Goal: Transaction & Acquisition: Book appointment/travel/reservation

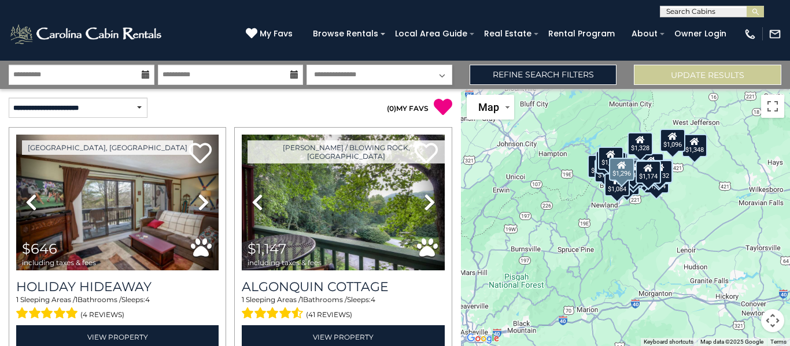
select select "**********"
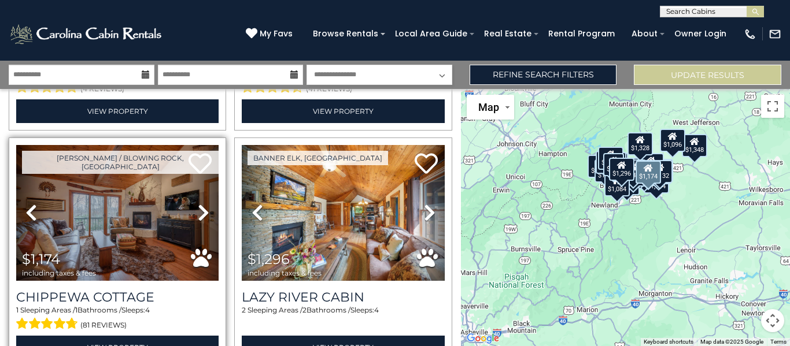
scroll to position [231, 0]
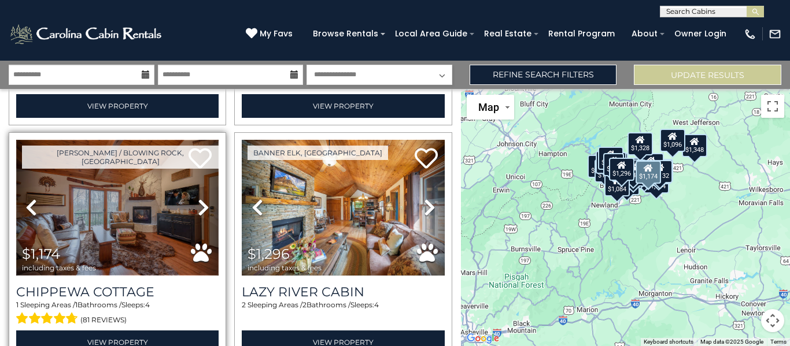
click at [95, 221] on img at bounding box center [117, 208] width 202 height 136
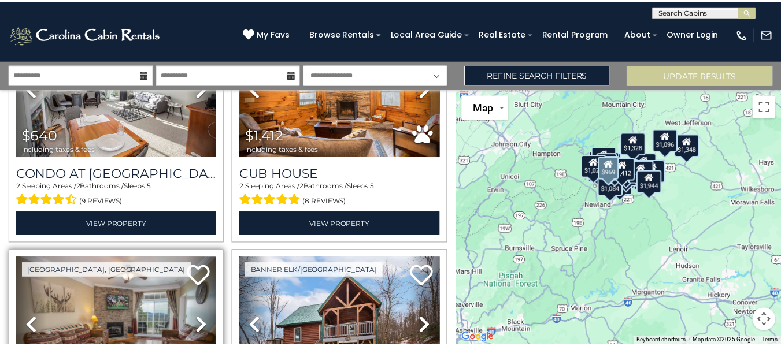
scroll to position [809, 0]
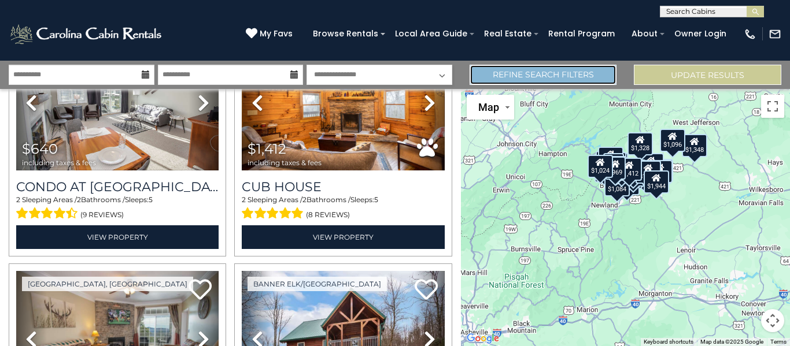
click at [517, 75] on link "Refine Search Filters" at bounding box center [542, 75] width 147 height 20
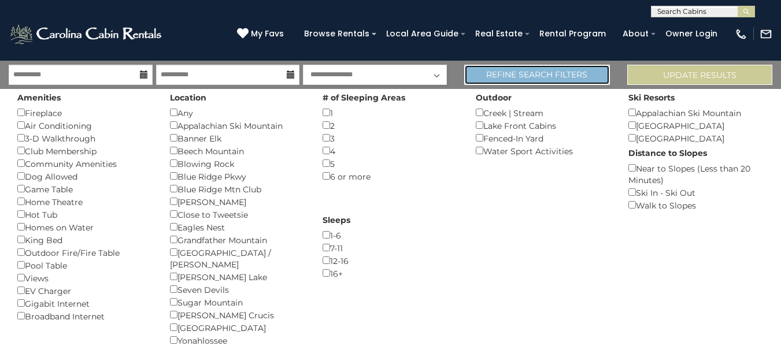
scroll to position [804, 0]
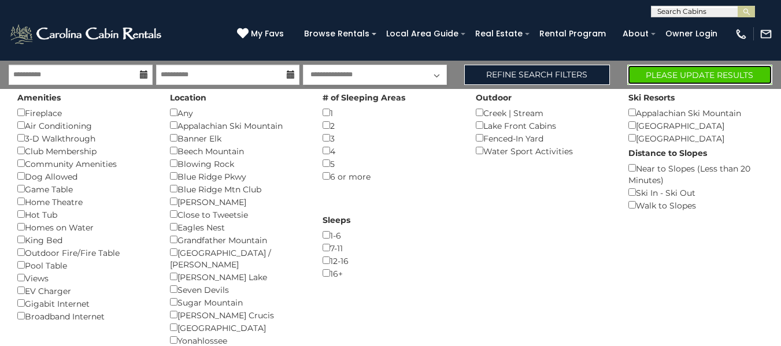
click at [664, 72] on button "Please Update Results" at bounding box center [699, 75] width 145 height 20
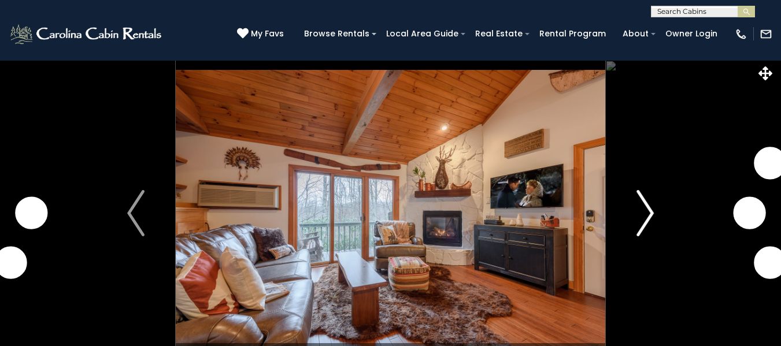
click at [649, 217] on img "Next" at bounding box center [644, 213] width 17 height 46
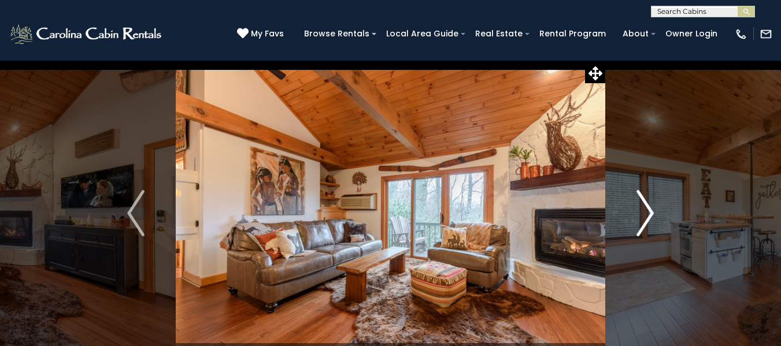
click at [648, 214] on img "Next" at bounding box center [644, 213] width 17 height 46
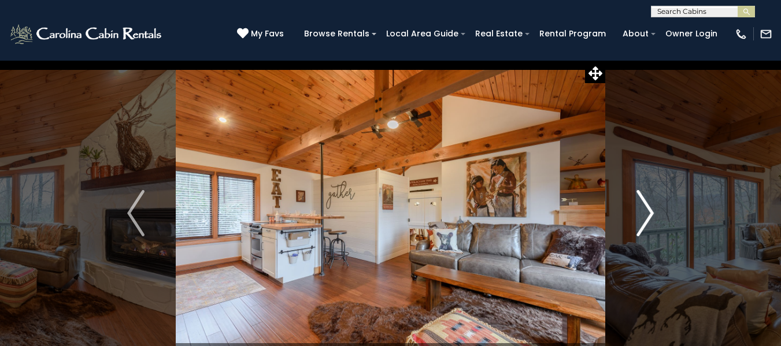
click at [649, 214] on img "Next" at bounding box center [644, 213] width 17 height 46
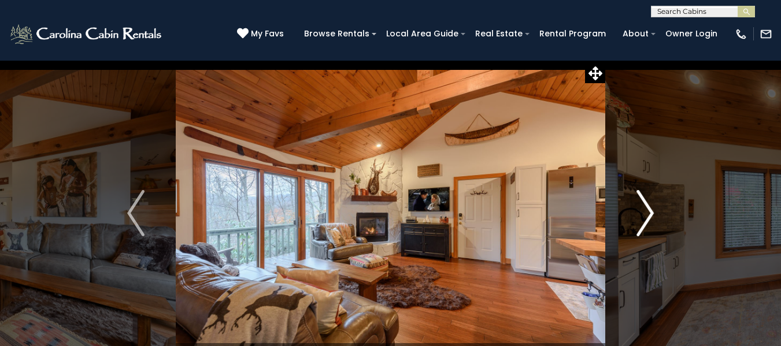
click at [649, 214] on img "Next" at bounding box center [644, 213] width 17 height 46
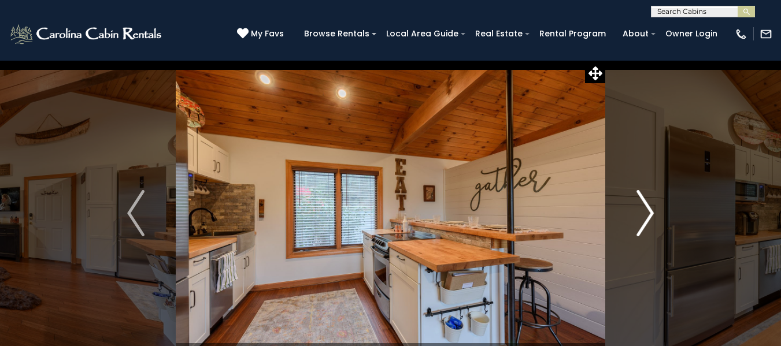
click at [649, 214] on img "Next" at bounding box center [644, 213] width 17 height 46
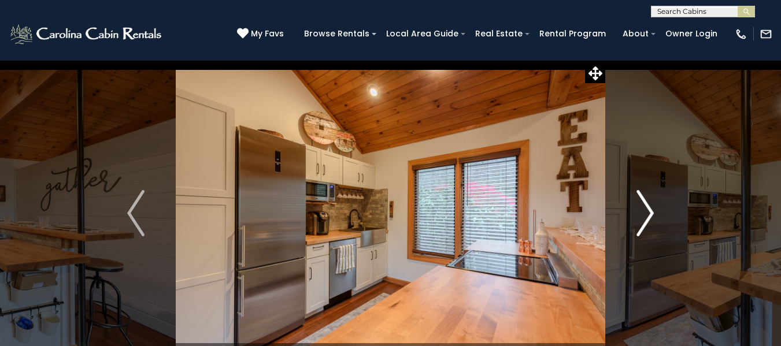
click at [649, 214] on img "Next" at bounding box center [644, 213] width 17 height 46
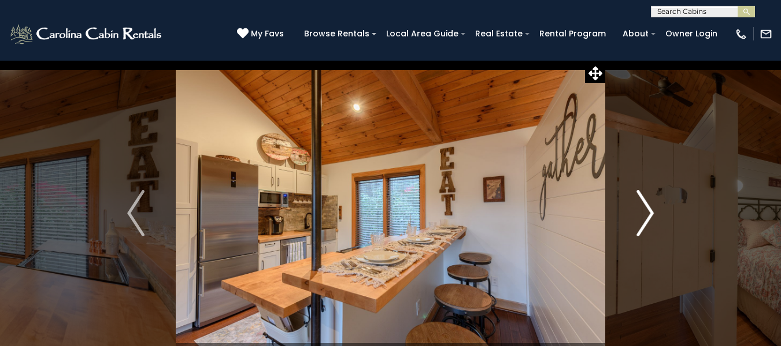
click at [649, 214] on img "Next" at bounding box center [644, 213] width 17 height 46
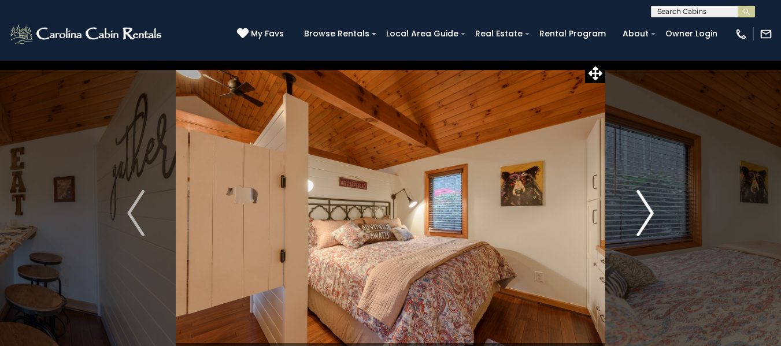
click at [649, 214] on img "Next" at bounding box center [644, 213] width 17 height 46
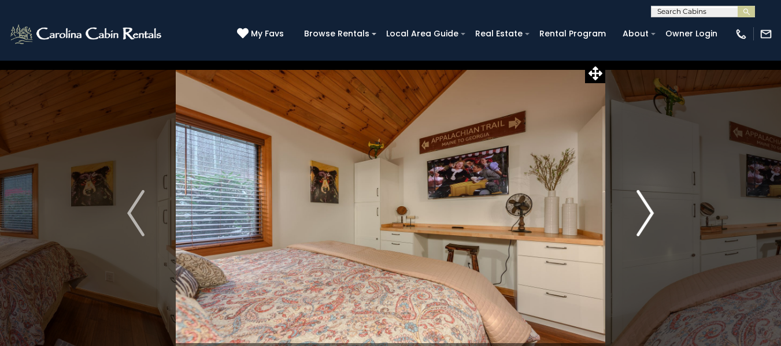
click at [649, 214] on img "Next" at bounding box center [644, 213] width 17 height 46
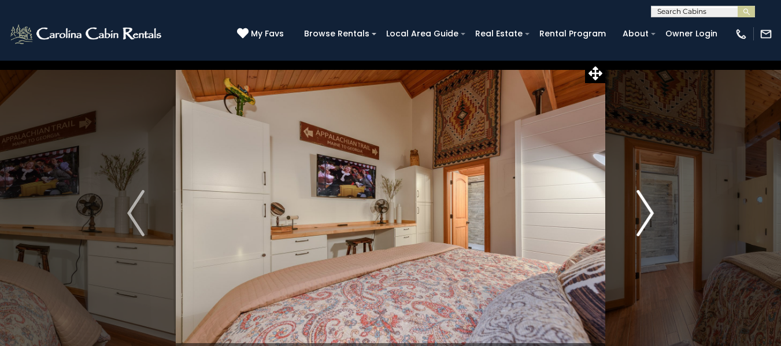
click at [649, 214] on img "Next" at bounding box center [644, 213] width 17 height 46
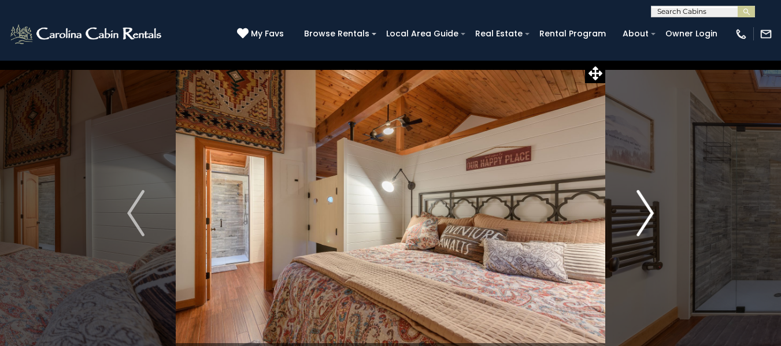
click at [649, 214] on img "Next" at bounding box center [644, 213] width 17 height 46
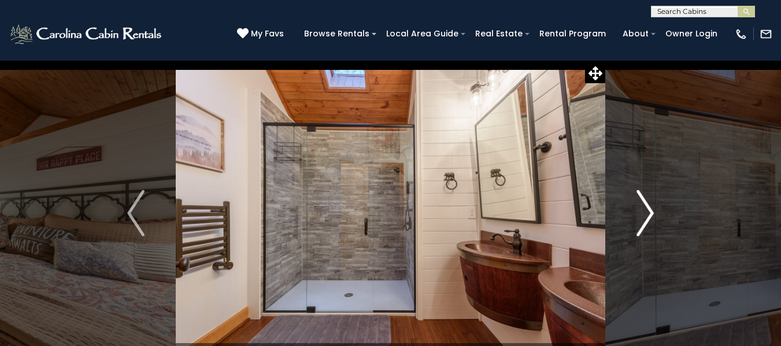
click at [649, 214] on img "Next" at bounding box center [644, 213] width 17 height 46
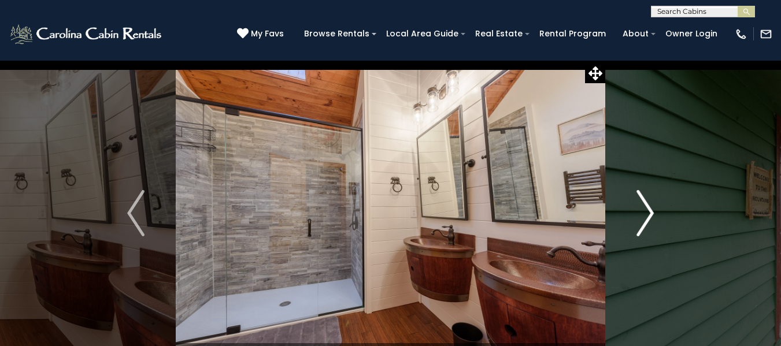
click at [649, 214] on img "Next" at bounding box center [644, 213] width 17 height 46
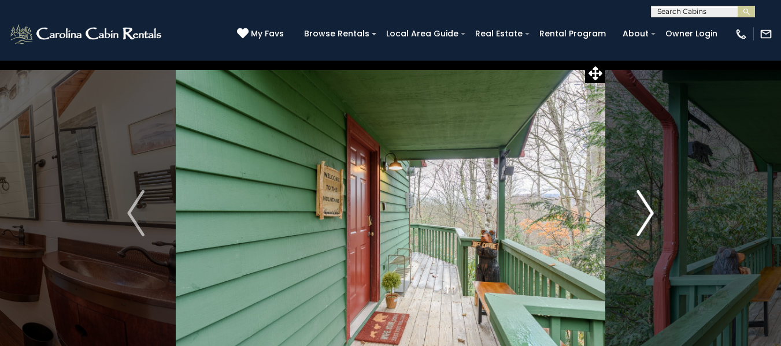
click at [649, 214] on img "Next" at bounding box center [644, 213] width 17 height 46
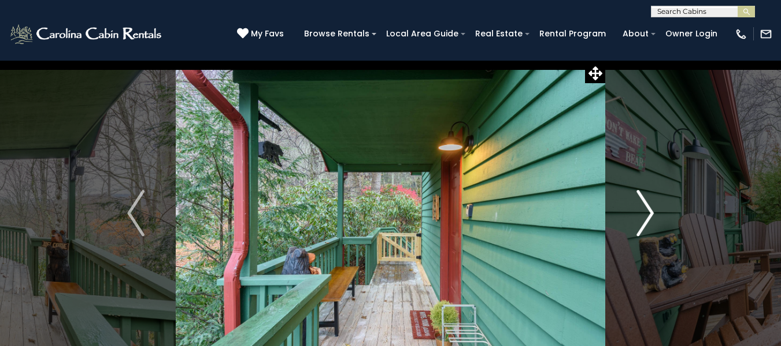
click at [649, 214] on img "Next" at bounding box center [644, 213] width 17 height 46
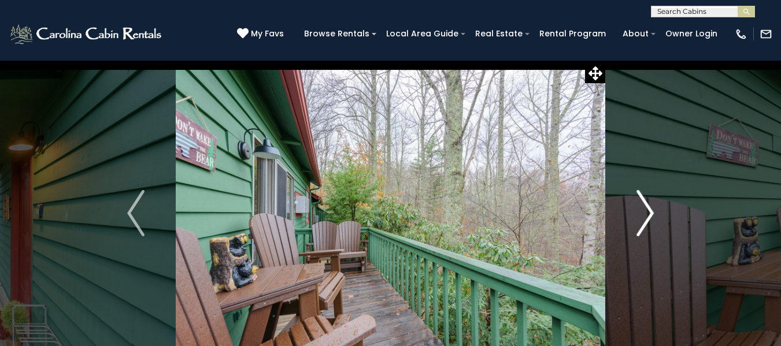
click at [649, 214] on img "Next" at bounding box center [644, 213] width 17 height 46
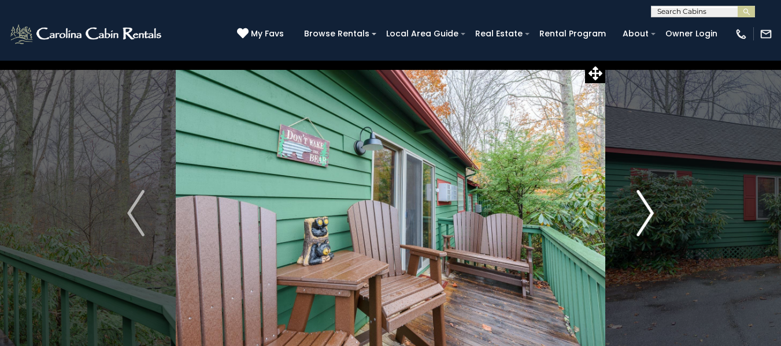
click at [649, 214] on img "Next" at bounding box center [644, 213] width 17 height 46
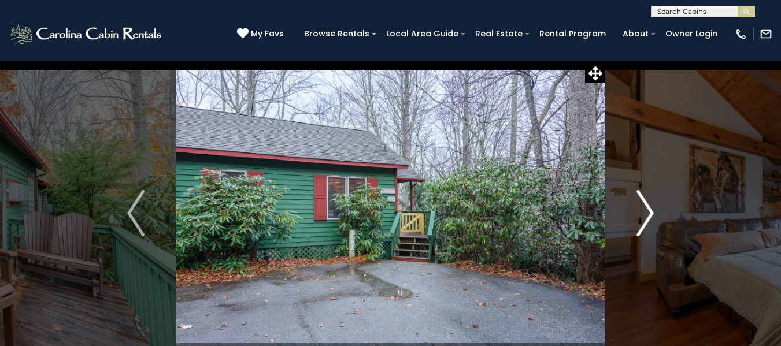
click at [649, 214] on img "Next" at bounding box center [644, 213] width 17 height 46
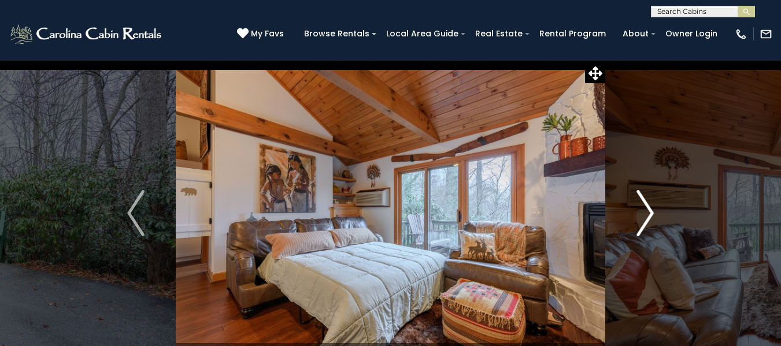
click at [649, 214] on img "Next" at bounding box center [644, 213] width 17 height 46
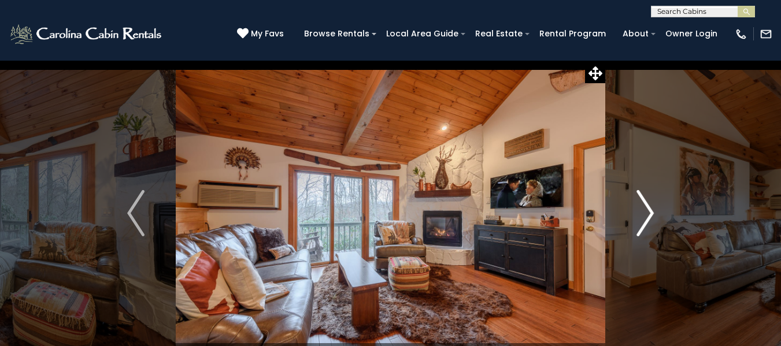
click at [649, 214] on img "Next" at bounding box center [644, 213] width 17 height 46
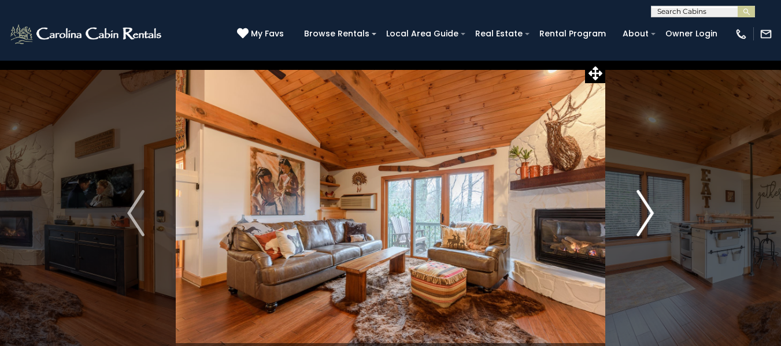
click at [649, 214] on img "Next" at bounding box center [644, 213] width 17 height 46
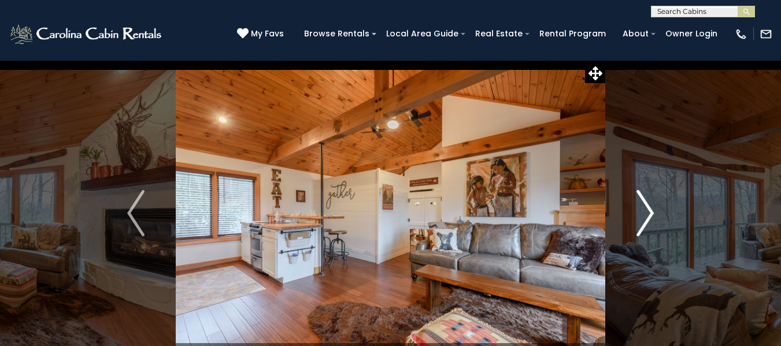
click at [649, 214] on img "Next" at bounding box center [644, 213] width 17 height 46
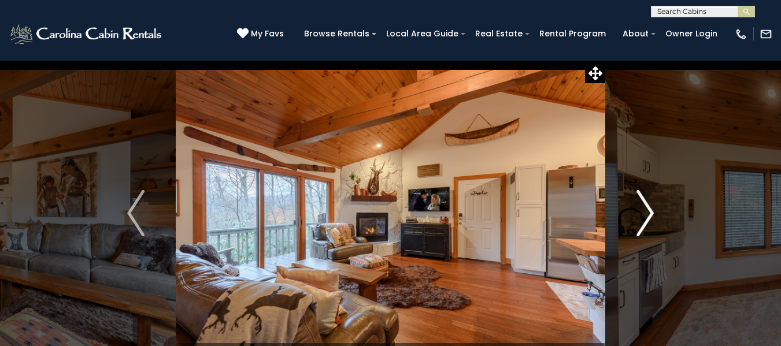
click at [649, 214] on img "Next" at bounding box center [644, 213] width 17 height 46
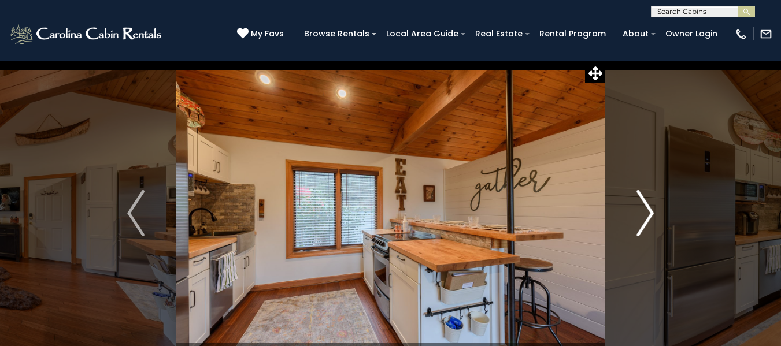
click at [649, 214] on img "Next" at bounding box center [644, 213] width 17 height 46
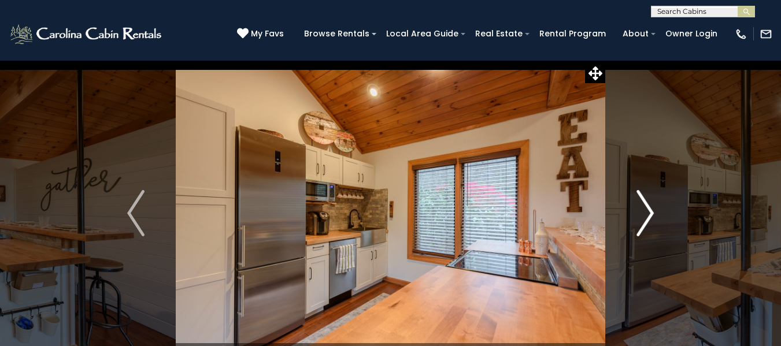
click at [649, 212] on img "Next" at bounding box center [644, 213] width 17 height 46
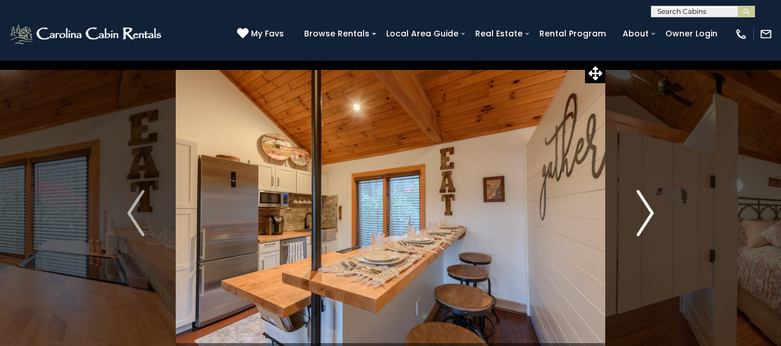
click at [647, 210] on img "Next" at bounding box center [644, 213] width 17 height 46
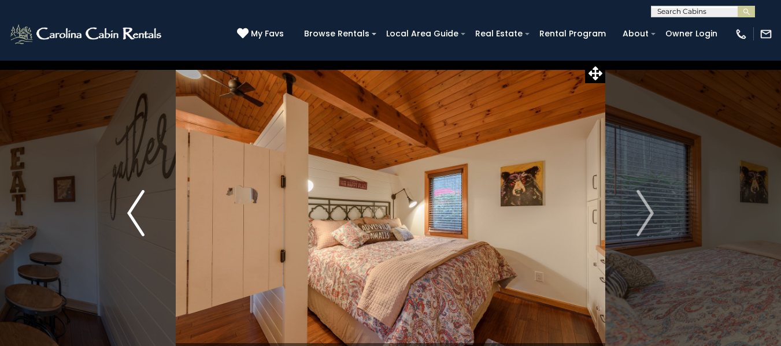
click at [132, 216] on img "Previous" at bounding box center [135, 213] width 17 height 46
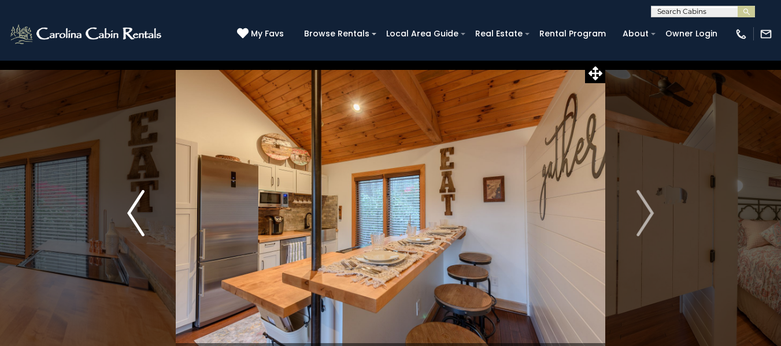
click at [132, 216] on img "Previous" at bounding box center [135, 213] width 17 height 46
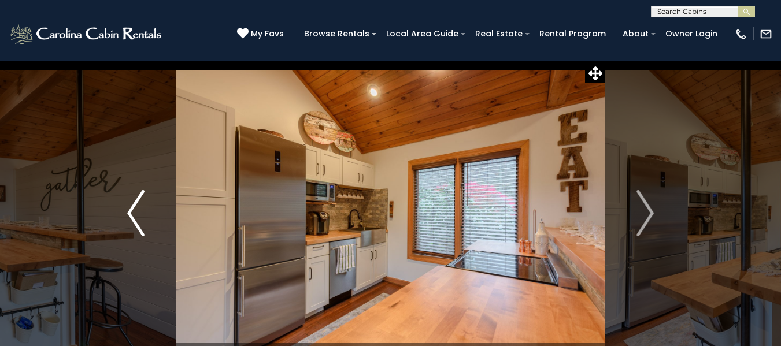
click at [132, 216] on img "Previous" at bounding box center [135, 213] width 17 height 46
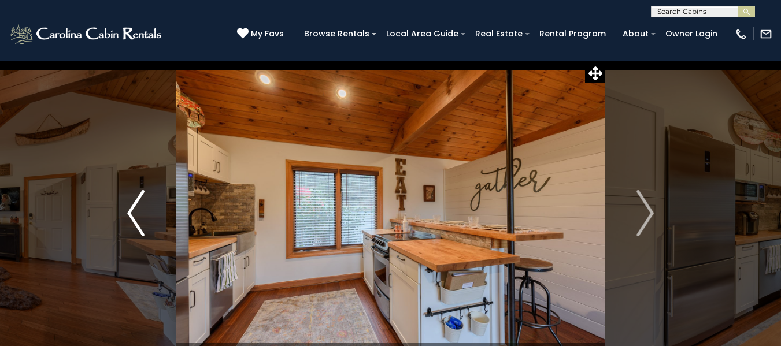
click at [132, 216] on img "Previous" at bounding box center [135, 213] width 17 height 46
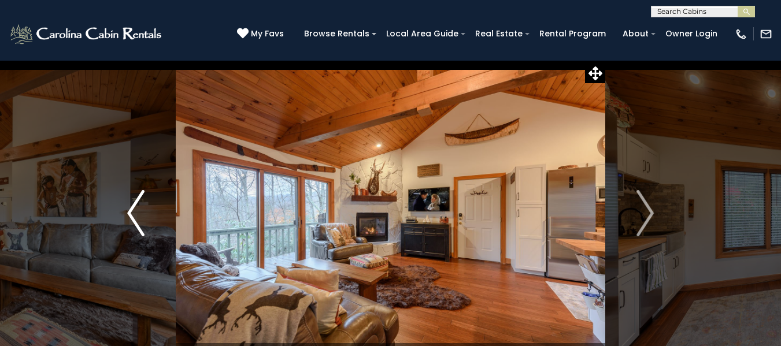
click at [132, 216] on img "Previous" at bounding box center [135, 213] width 17 height 46
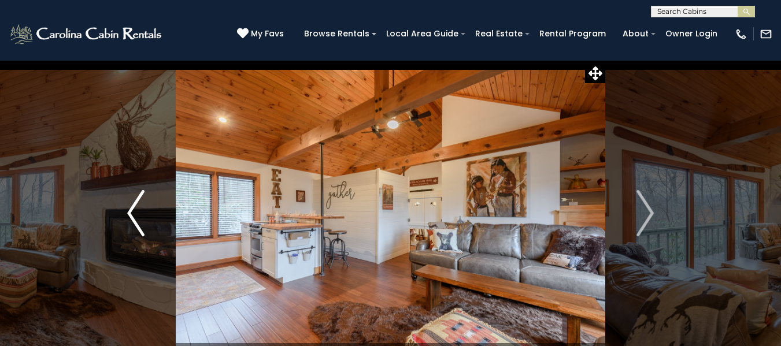
click at [132, 216] on img "Previous" at bounding box center [135, 213] width 17 height 46
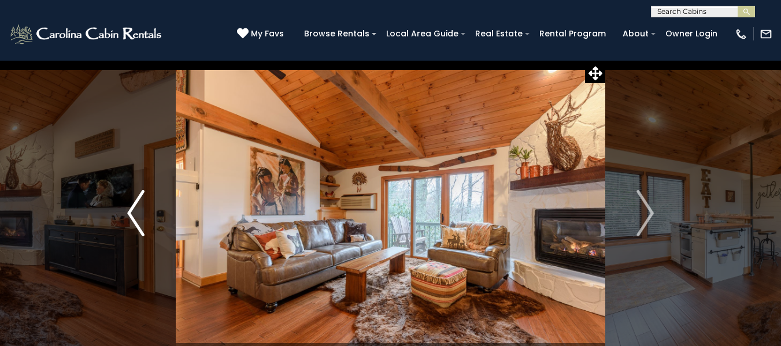
click at [132, 216] on img "Previous" at bounding box center [135, 213] width 17 height 46
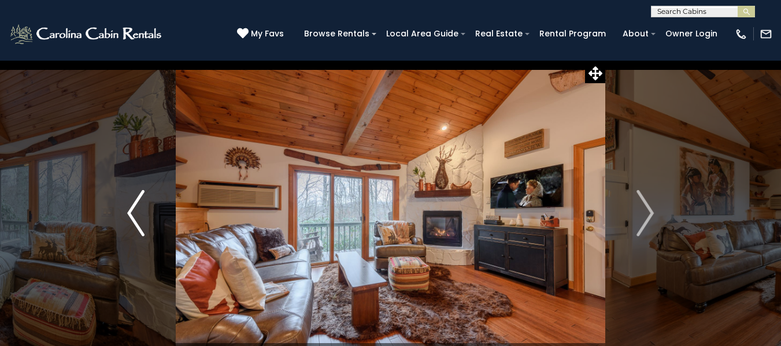
click at [132, 216] on img "Previous" at bounding box center [135, 213] width 17 height 46
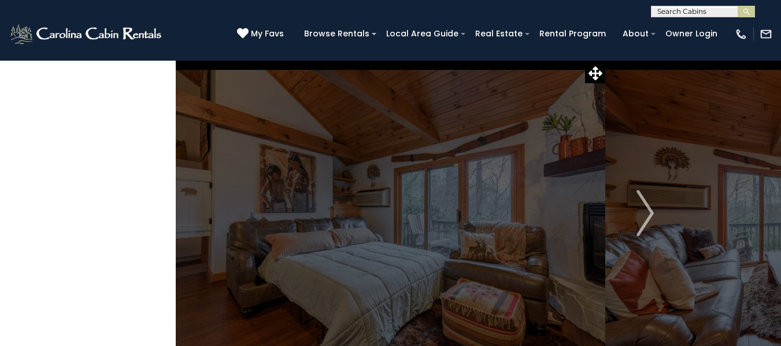
click at [132, 216] on img "Previous" at bounding box center [135, 213] width 17 height 46
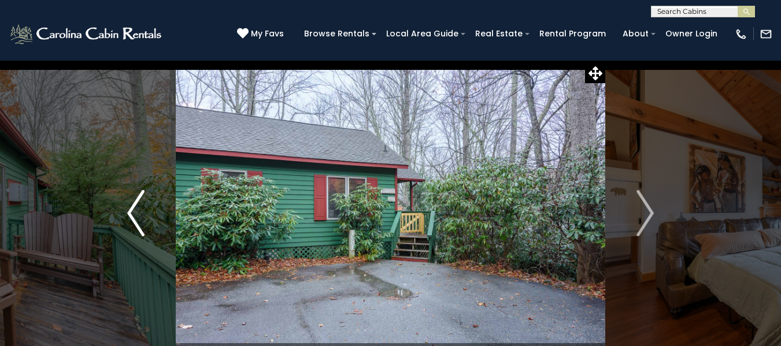
click at [132, 216] on img "Previous" at bounding box center [135, 213] width 17 height 46
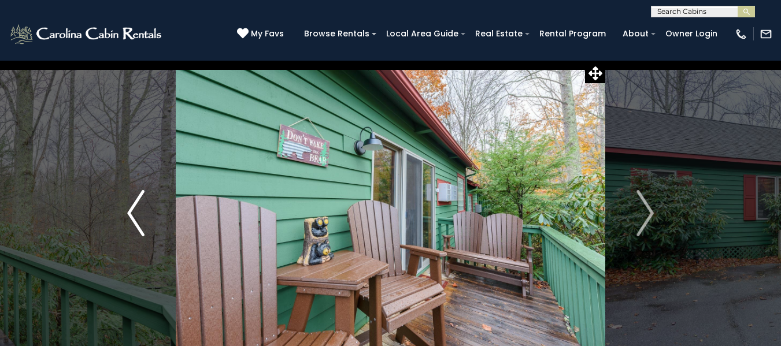
click at [132, 216] on img "Previous" at bounding box center [135, 213] width 17 height 46
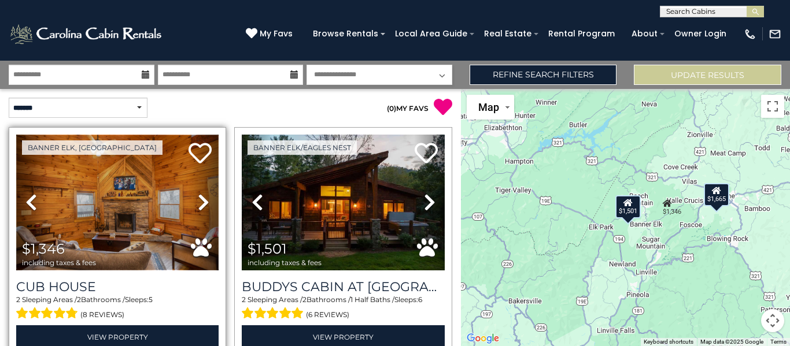
click at [127, 212] on img at bounding box center [117, 203] width 202 height 136
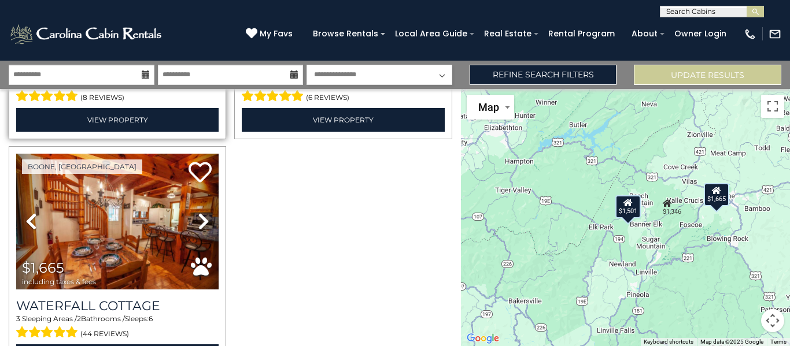
scroll to position [231, 0]
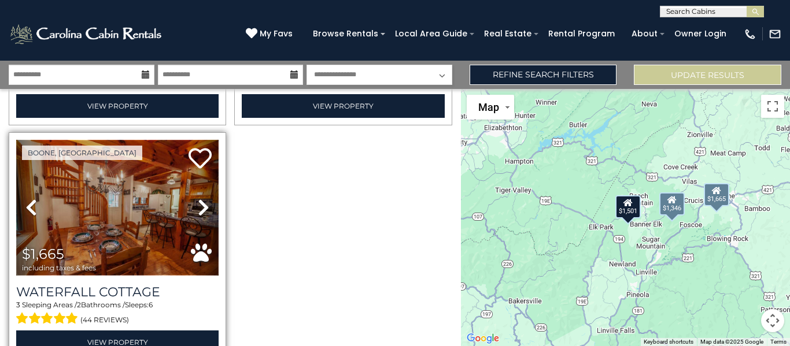
click at [106, 213] on img at bounding box center [117, 208] width 202 height 136
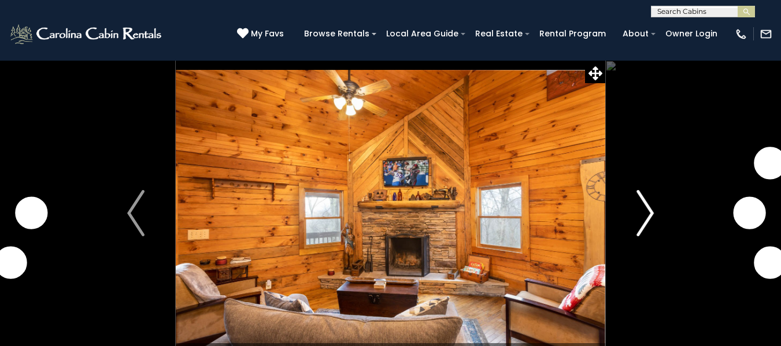
click at [646, 221] on img "Next" at bounding box center [644, 213] width 17 height 46
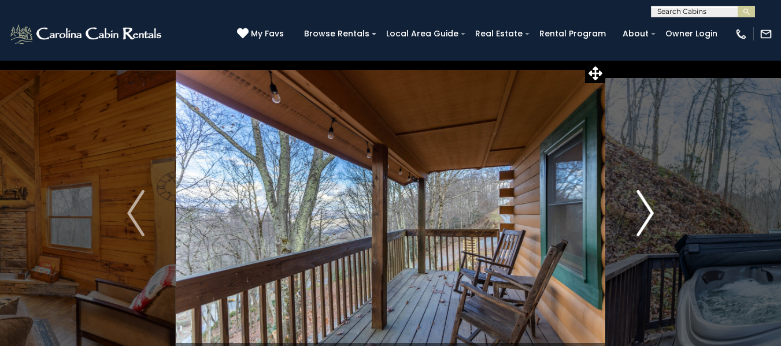
click at [647, 219] on img "Next" at bounding box center [644, 213] width 17 height 46
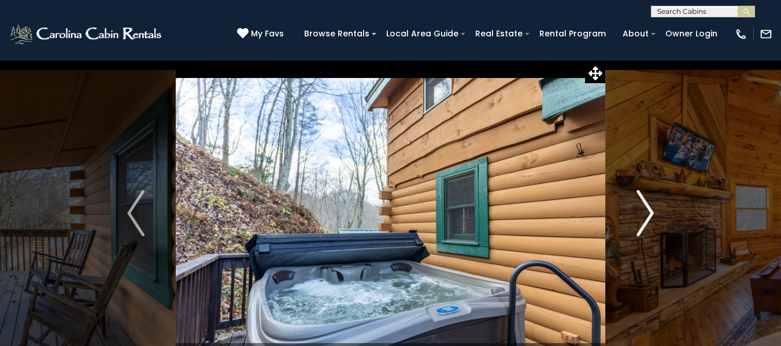
click at [646, 219] on img "Next" at bounding box center [644, 213] width 17 height 46
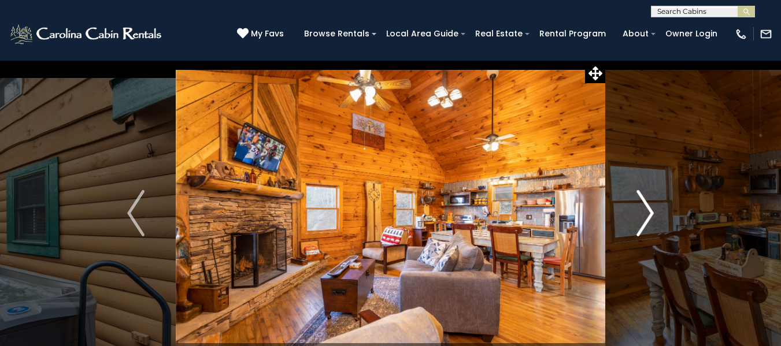
click at [647, 217] on img "Next" at bounding box center [644, 213] width 17 height 46
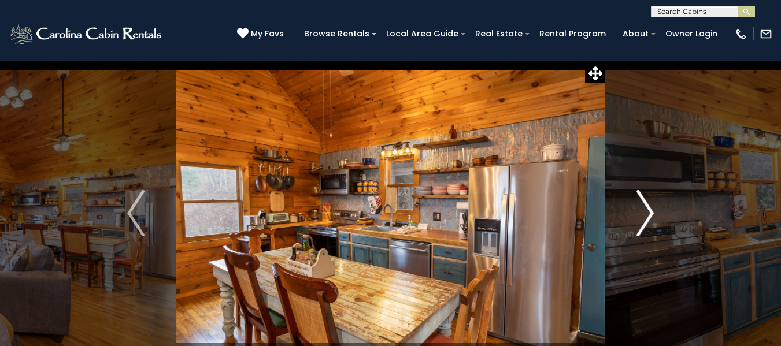
click at [647, 217] on img "Next" at bounding box center [644, 213] width 17 height 46
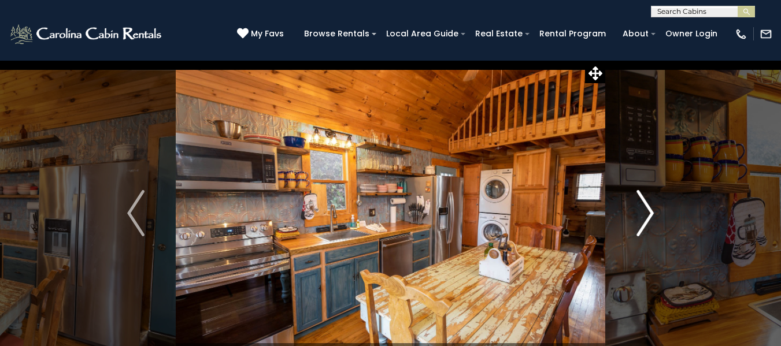
click at [647, 217] on img "Next" at bounding box center [644, 213] width 17 height 46
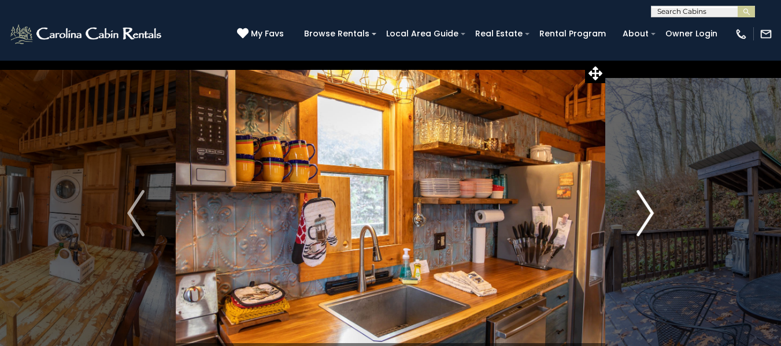
click at [647, 217] on img "Next" at bounding box center [644, 213] width 17 height 46
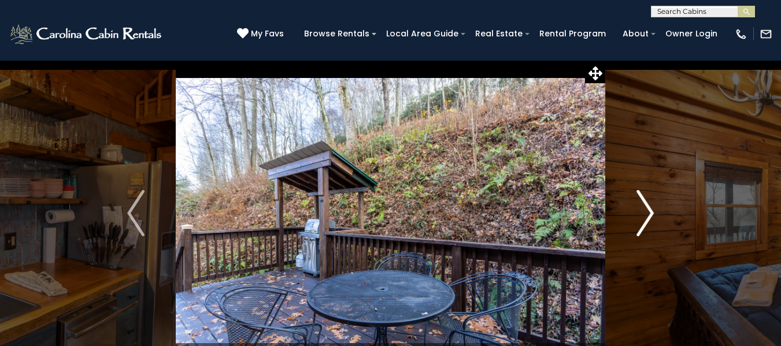
click at [647, 217] on img "Next" at bounding box center [644, 213] width 17 height 46
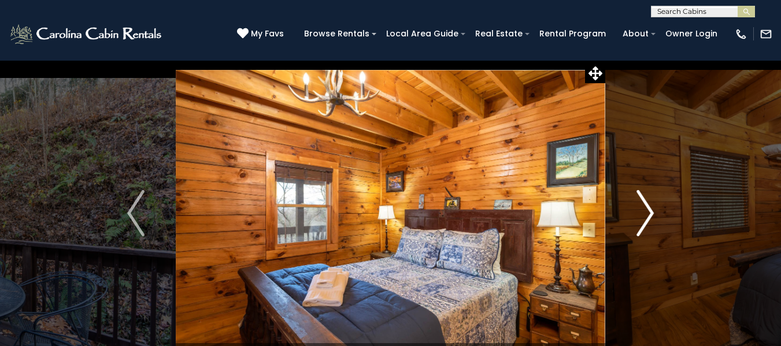
click at [647, 217] on img "Next" at bounding box center [644, 213] width 17 height 46
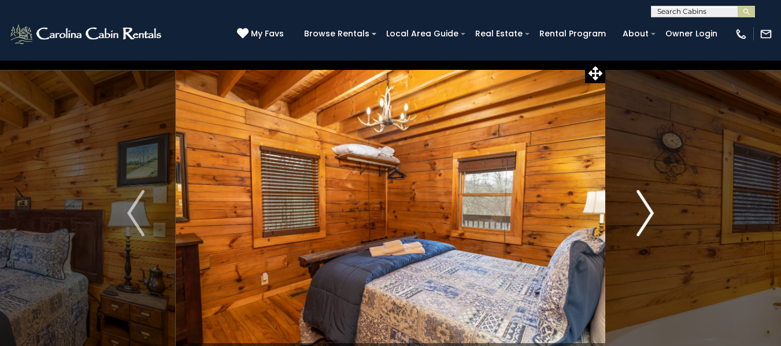
click at [647, 217] on img "Next" at bounding box center [644, 213] width 17 height 46
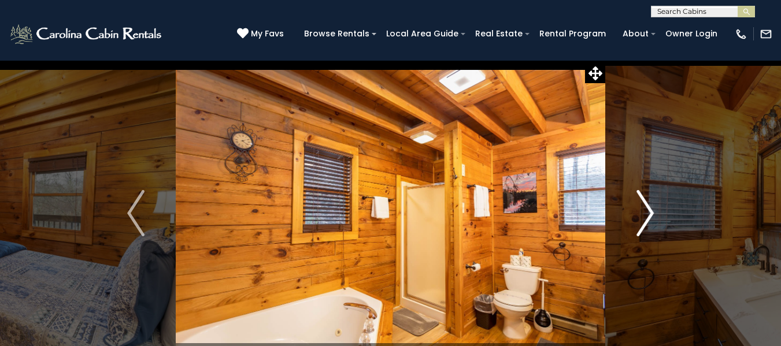
click at [647, 217] on img "Next" at bounding box center [644, 213] width 17 height 46
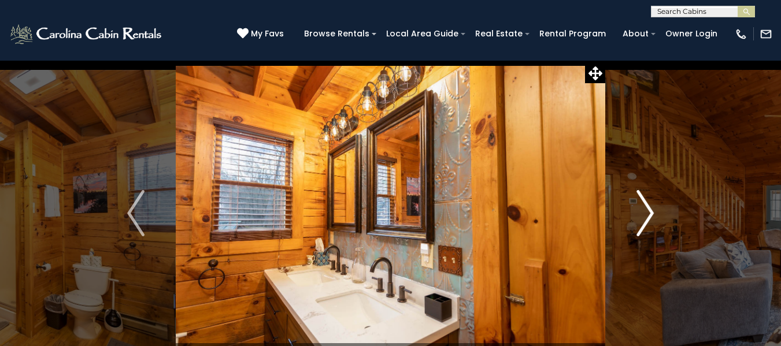
click at [647, 217] on img "Next" at bounding box center [644, 213] width 17 height 46
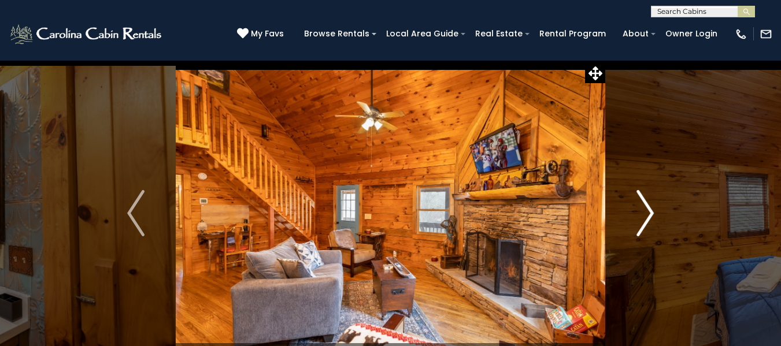
click at [647, 217] on img "Next" at bounding box center [644, 213] width 17 height 46
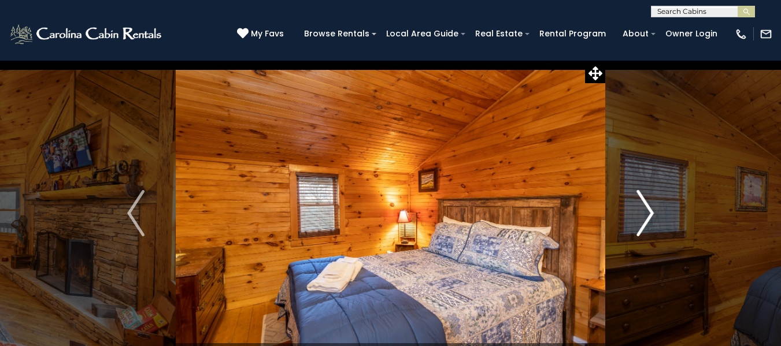
click at [647, 217] on img "Next" at bounding box center [644, 213] width 17 height 46
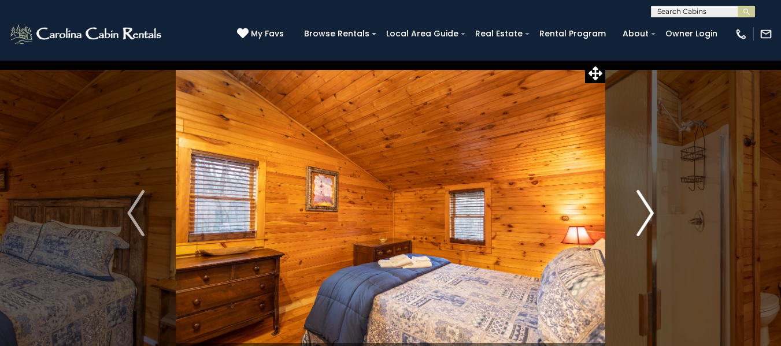
click at [647, 217] on img "Next" at bounding box center [644, 213] width 17 height 46
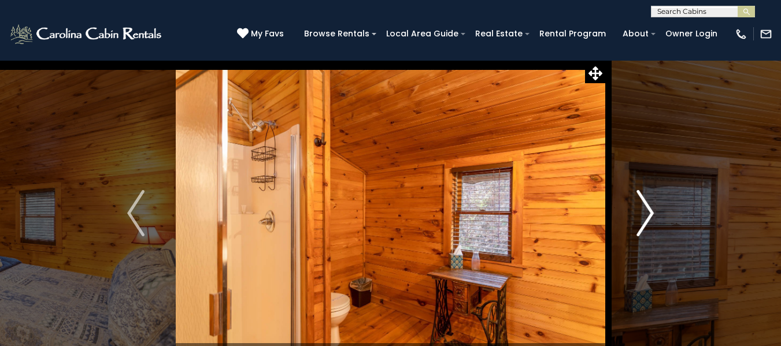
click at [647, 217] on img "Next" at bounding box center [644, 213] width 17 height 46
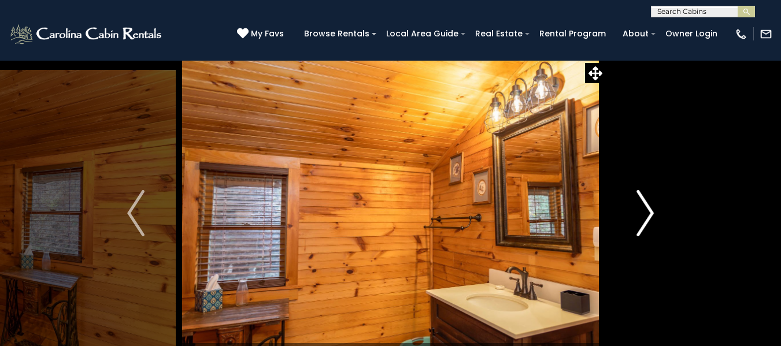
click at [647, 217] on img "Next" at bounding box center [644, 213] width 17 height 46
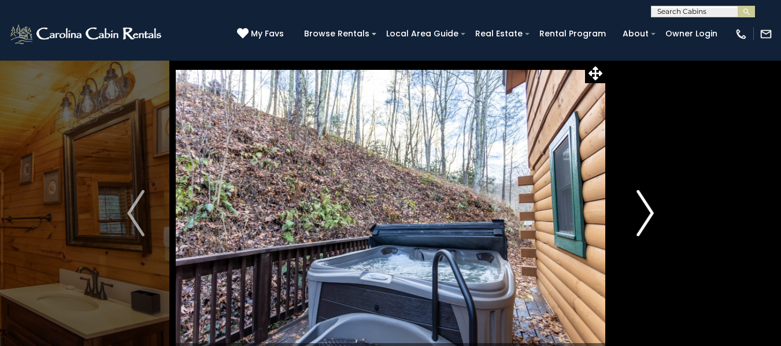
click at [647, 217] on img "Next" at bounding box center [644, 213] width 17 height 46
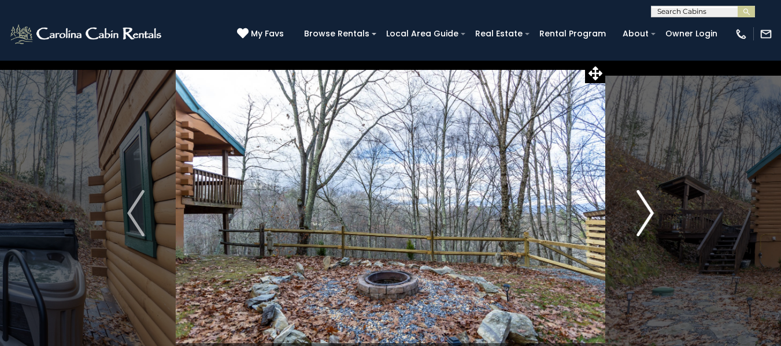
click at [645, 220] on img "Next" at bounding box center [644, 213] width 17 height 46
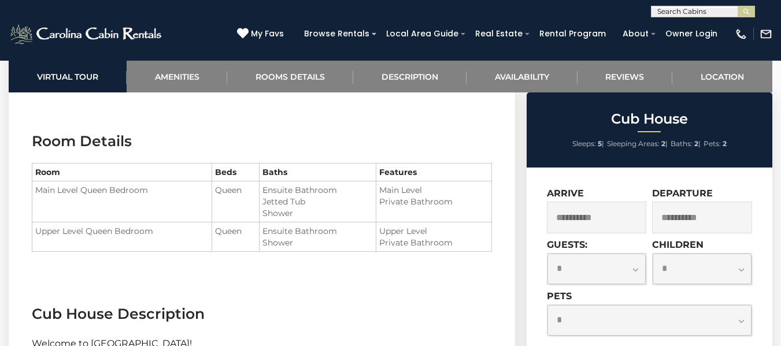
scroll to position [1041, 0]
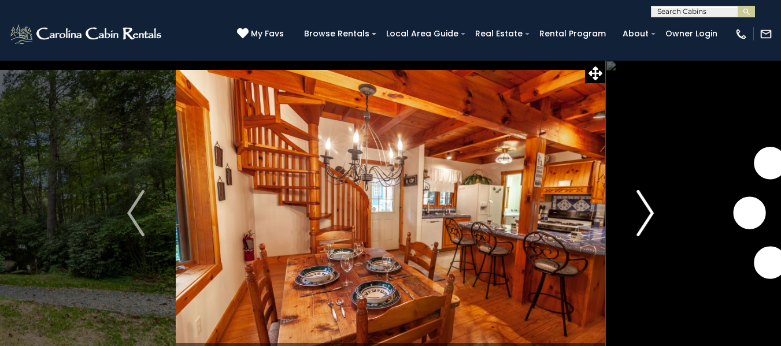
click at [647, 221] on img "Next" at bounding box center [644, 213] width 17 height 46
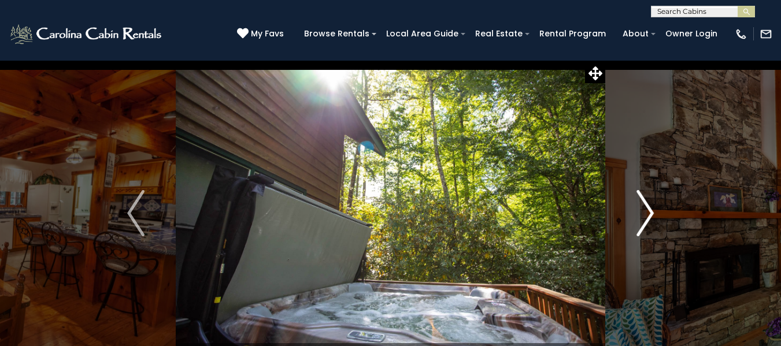
click at [648, 219] on img "Next" at bounding box center [644, 213] width 17 height 46
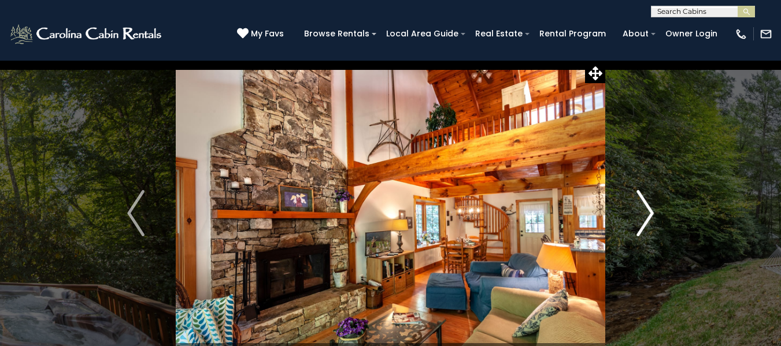
click at [648, 219] on img "Next" at bounding box center [644, 213] width 17 height 46
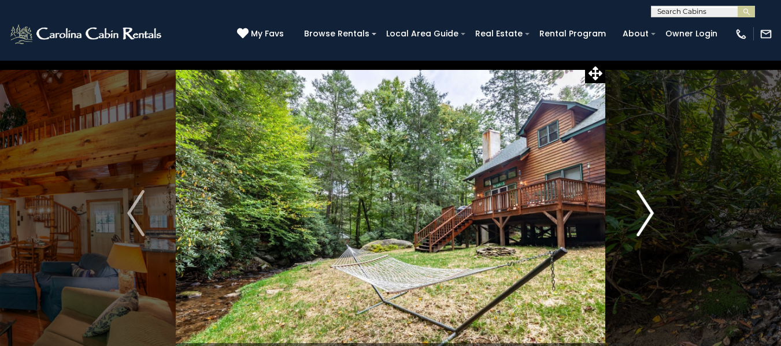
click at [648, 219] on img "Next" at bounding box center [644, 213] width 17 height 46
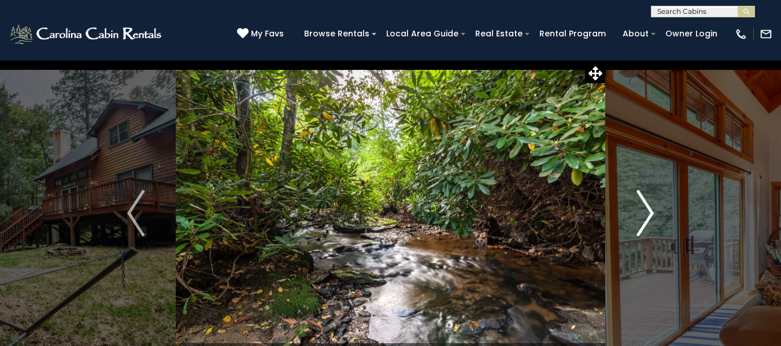
click at [648, 219] on img "Next" at bounding box center [644, 213] width 17 height 46
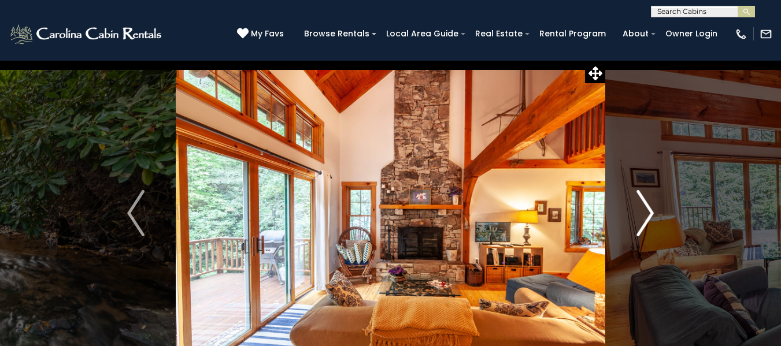
click at [646, 219] on img "Next" at bounding box center [644, 213] width 17 height 46
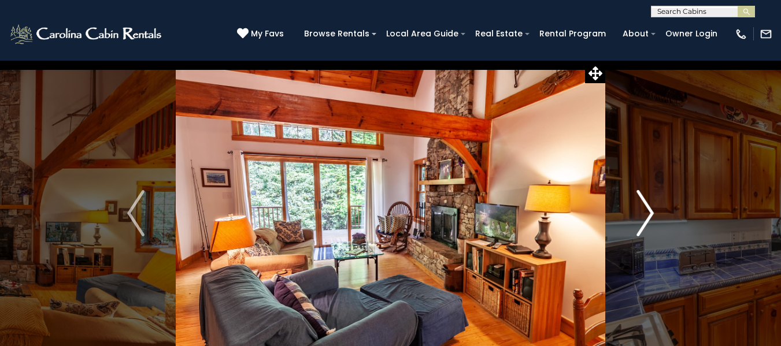
click at [647, 216] on img "Next" at bounding box center [644, 213] width 17 height 46
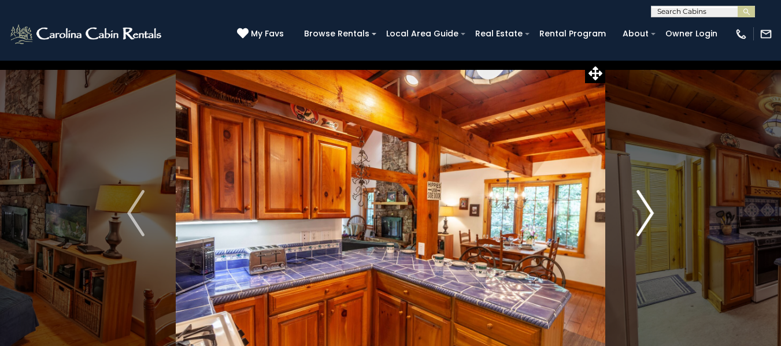
click at [647, 216] on img "Next" at bounding box center [644, 213] width 17 height 46
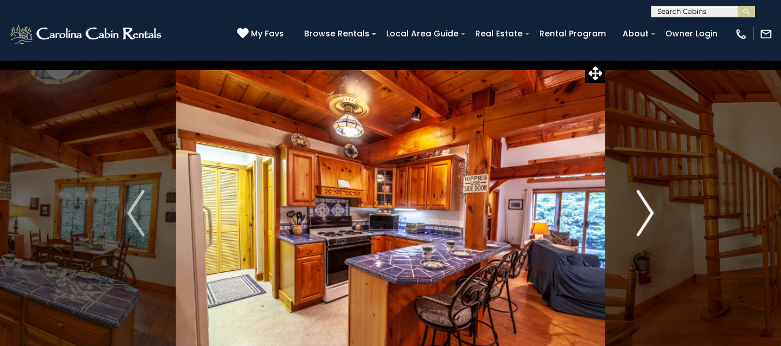
click at [647, 216] on img "Next" at bounding box center [644, 213] width 17 height 46
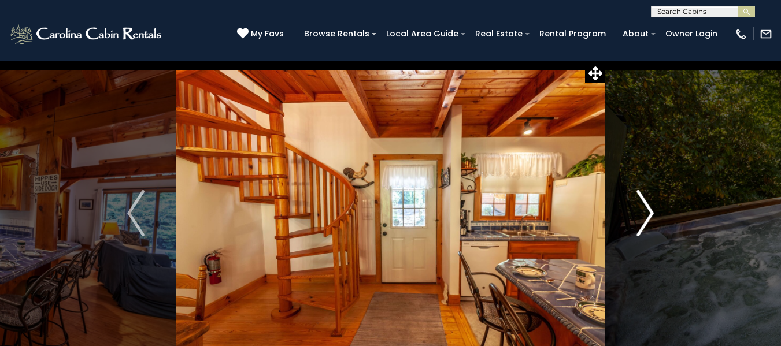
click at [647, 216] on img "Next" at bounding box center [644, 213] width 17 height 46
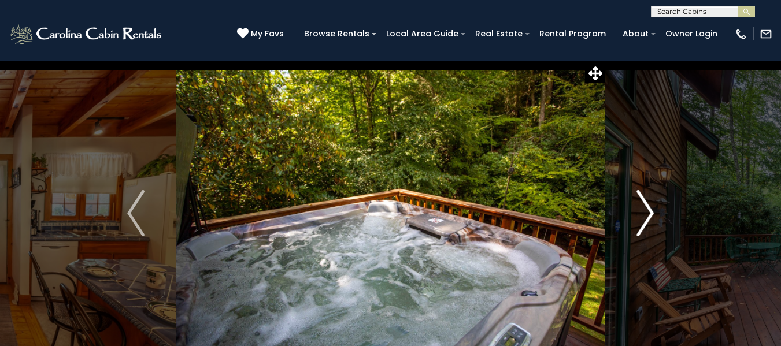
click at [647, 216] on img "Next" at bounding box center [644, 213] width 17 height 46
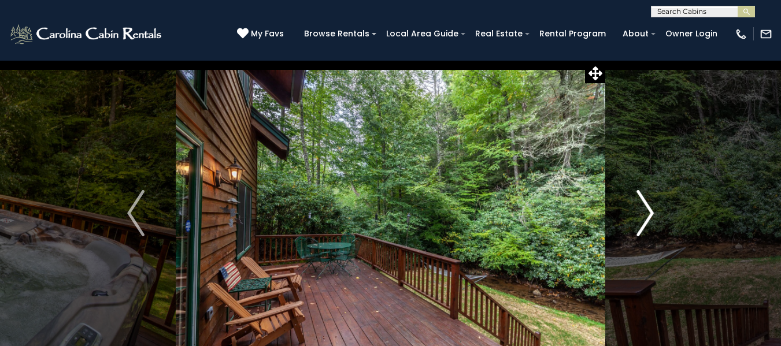
click at [647, 216] on img "Next" at bounding box center [644, 213] width 17 height 46
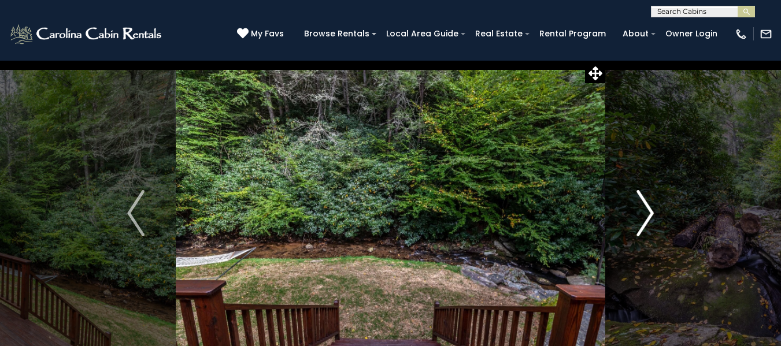
click at [647, 216] on img "Next" at bounding box center [644, 213] width 17 height 46
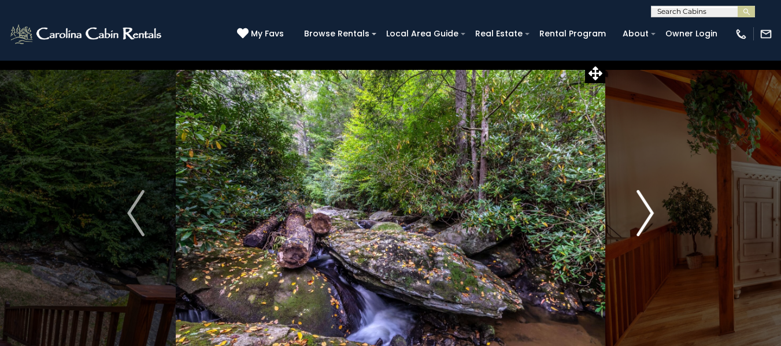
click at [647, 216] on img "Next" at bounding box center [644, 213] width 17 height 46
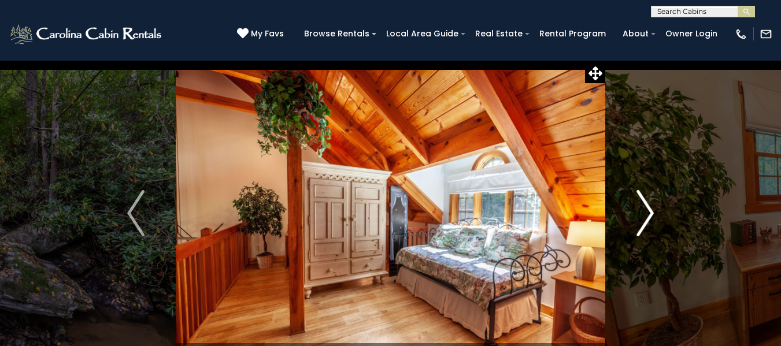
click at [647, 216] on img "Next" at bounding box center [644, 213] width 17 height 46
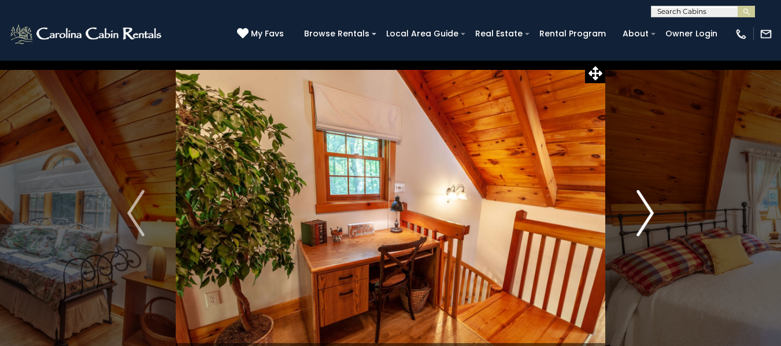
click at [647, 216] on img "Next" at bounding box center [644, 213] width 17 height 46
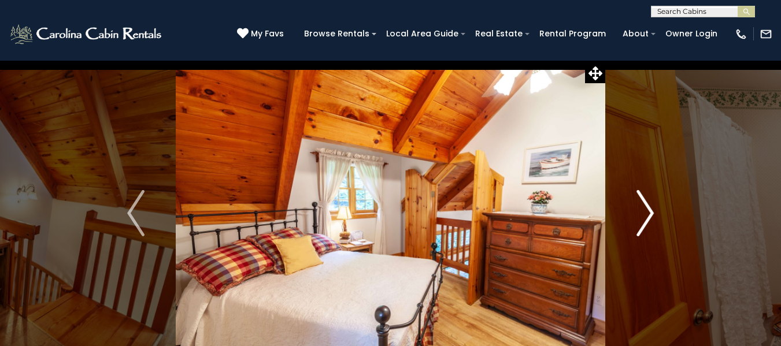
click at [647, 216] on img "Next" at bounding box center [644, 213] width 17 height 46
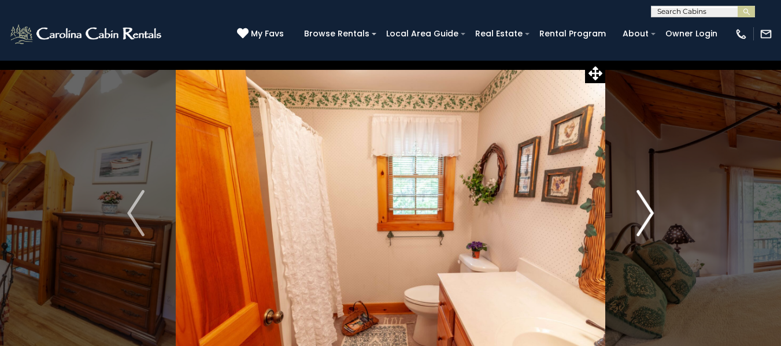
click at [647, 216] on img "Next" at bounding box center [644, 213] width 17 height 46
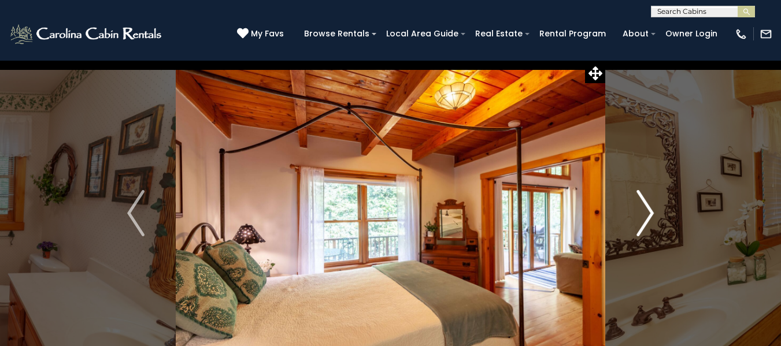
click at [647, 216] on img "Next" at bounding box center [644, 213] width 17 height 46
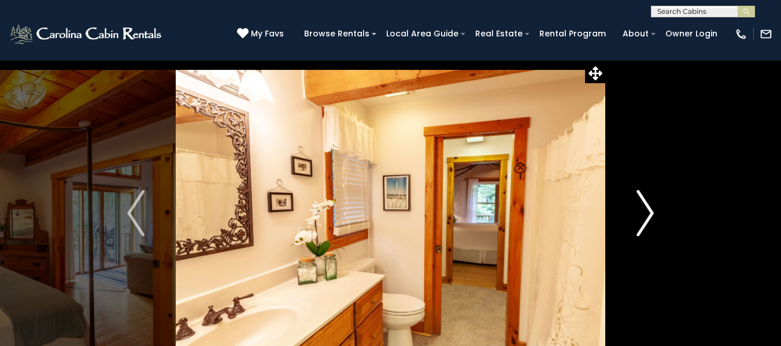
click at [647, 216] on img "Next" at bounding box center [644, 213] width 17 height 46
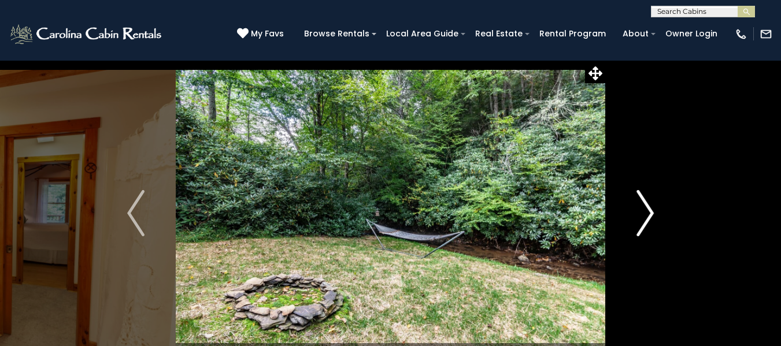
click at [647, 216] on img "Next" at bounding box center [644, 213] width 17 height 46
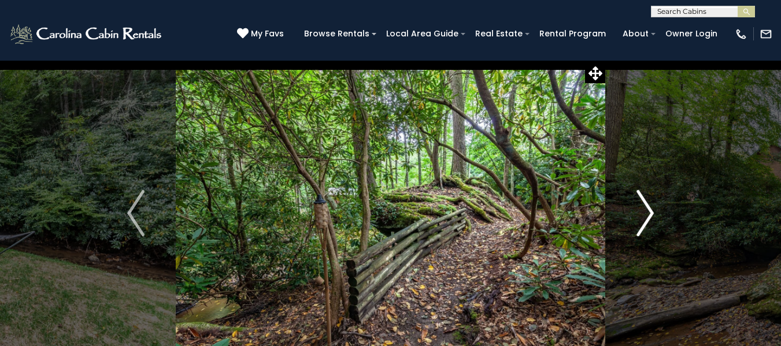
click at [647, 216] on img "Next" at bounding box center [644, 213] width 17 height 46
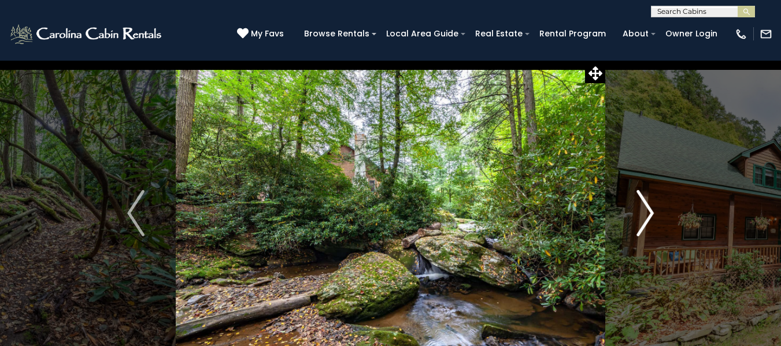
click at [647, 216] on img "Next" at bounding box center [644, 213] width 17 height 46
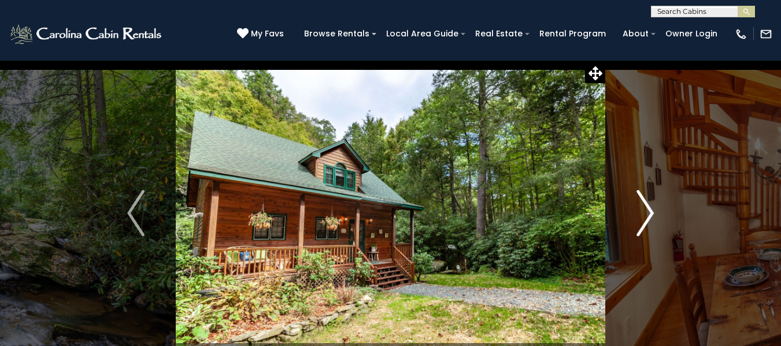
click at [647, 216] on img "Next" at bounding box center [644, 213] width 17 height 46
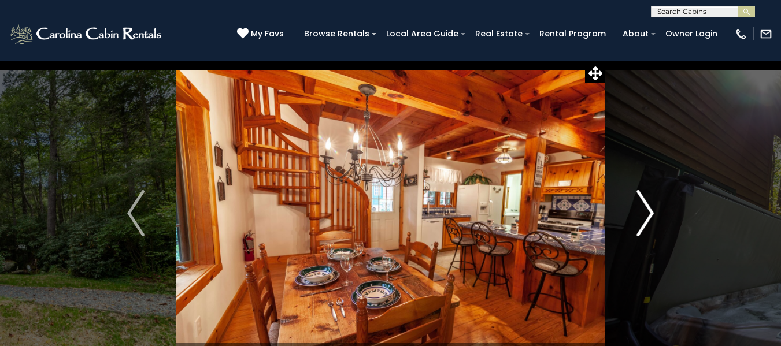
click at [647, 216] on img "Next" at bounding box center [644, 213] width 17 height 46
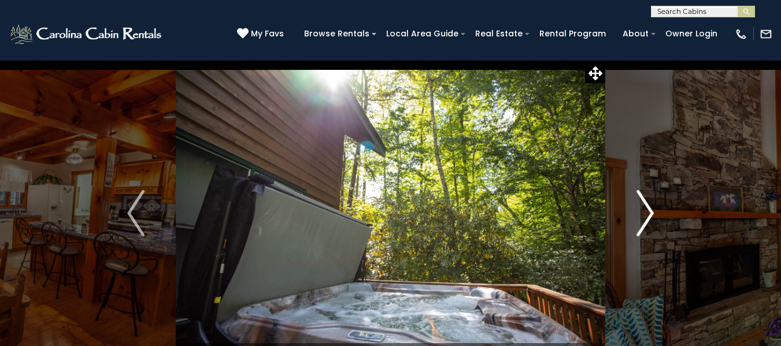
click at [647, 216] on img "Next" at bounding box center [644, 213] width 17 height 46
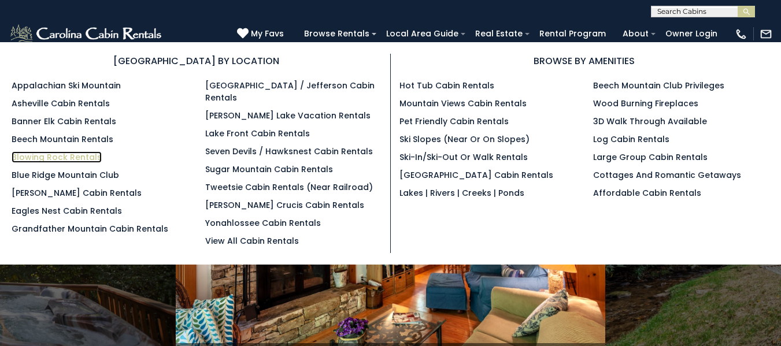
click at [85, 156] on link "Blowing Rock Rentals" at bounding box center [57, 157] width 90 height 12
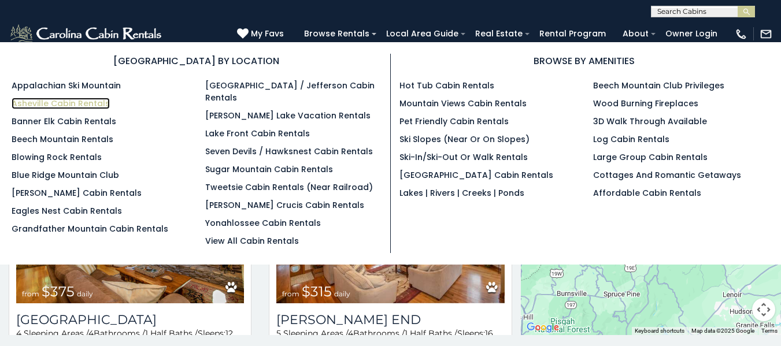
click at [64, 105] on link "Asheville Cabin Rentals" at bounding box center [61, 104] width 98 height 12
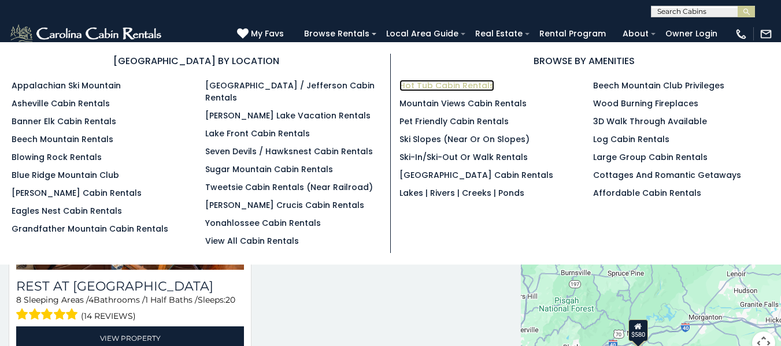
click at [424, 84] on link "Hot Tub Cabin Rentals" at bounding box center [446, 86] width 95 height 12
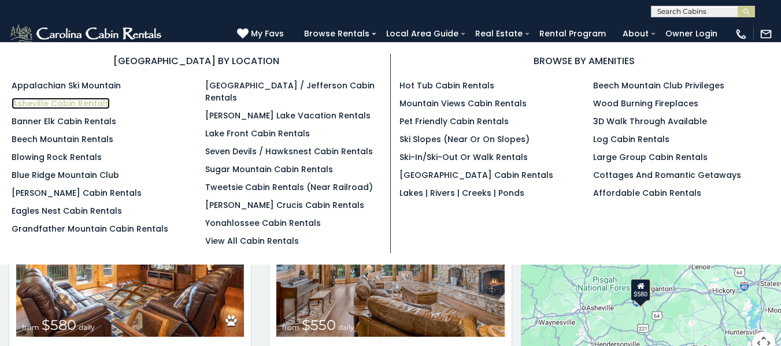
click at [73, 104] on link "Asheville Cabin Rentals" at bounding box center [61, 104] width 98 height 12
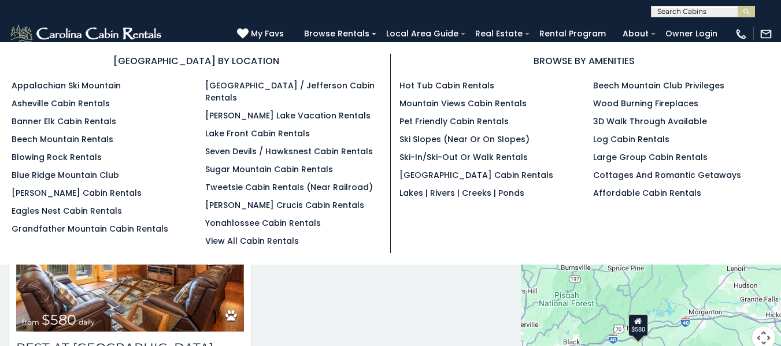
scroll to position [6, 0]
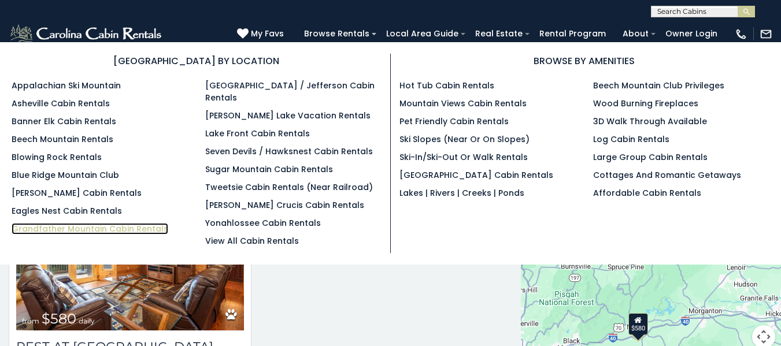
click at [69, 228] on link "Grandfather Mountain Cabin Rentals" at bounding box center [90, 229] width 157 height 12
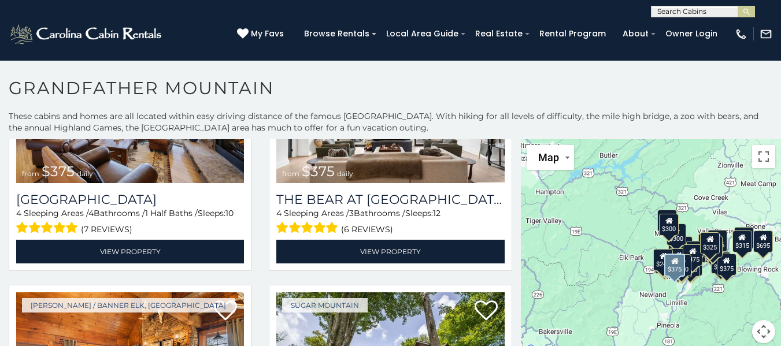
scroll to position [3526, 0]
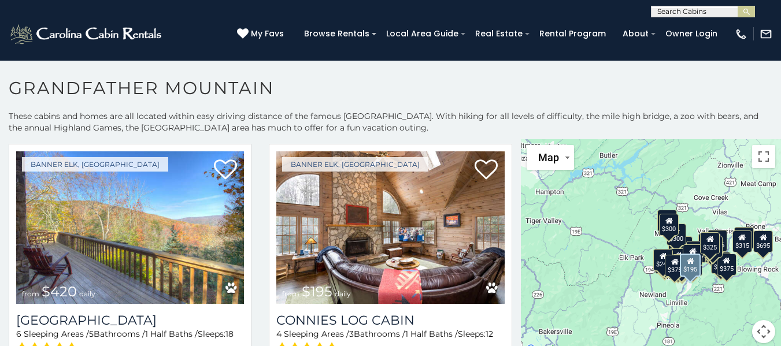
scroll to position [5, 0]
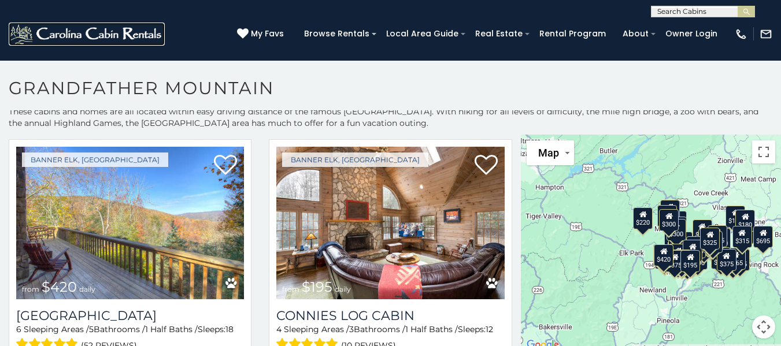
click at [66, 38] on img at bounding box center [87, 34] width 156 height 23
